Goal: Information Seeking & Learning: Learn about a topic

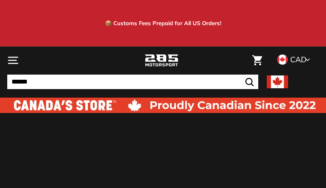
select select
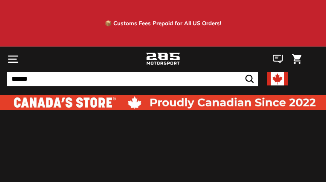
select select
select select "**********"
select select
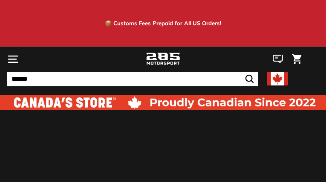
select select
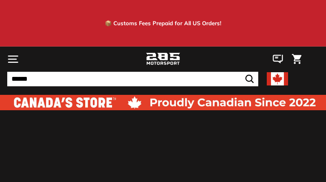
select select
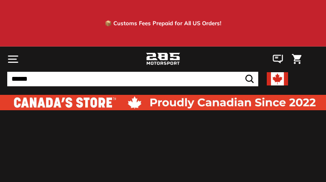
select select
select select "**********"
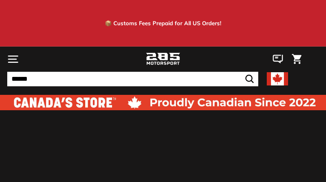
select select
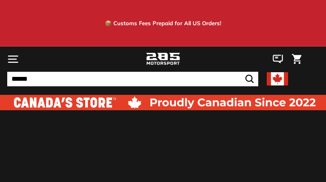
select select
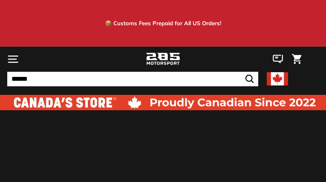
select select
